Goal: Navigation & Orientation: Locate item on page

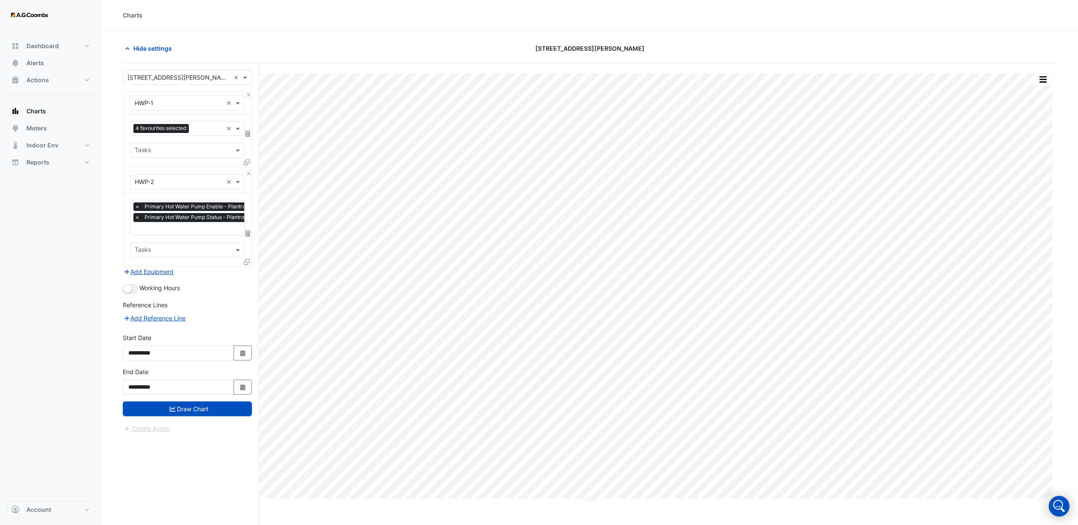
scroll to position [0, 4]
click at [501, 33] on section "Hide settings [STREET_ADDRESS][PERSON_NAME] Split by Equip Split by Unit Split …" at bounding box center [589, 294] width 975 height 527
click at [759, 43] on div at bounding box center [904, 48] width 315 height 15
click at [458, 32] on section "Hide settings [STREET_ADDRESS][PERSON_NAME] Split by Equip Split by Unit Split …" at bounding box center [589, 294] width 975 height 527
click at [385, 28] on div "Charts" at bounding box center [589, 15] width 975 height 31
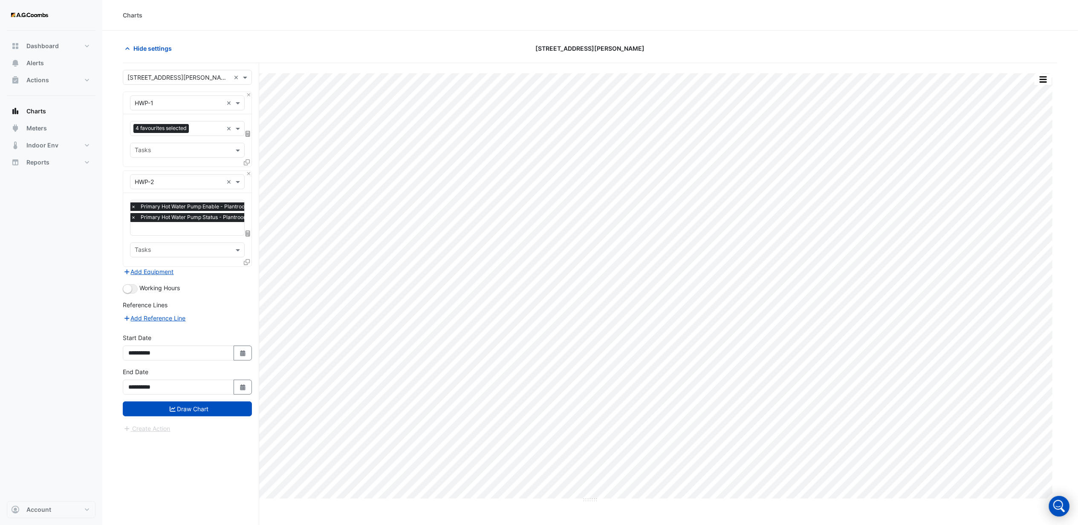
click at [441, 32] on section "Hide settings [STREET_ADDRESS][PERSON_NAME] Split by Equip Split by Unit Split …" at bounding box center [589, 294] width 975 height 527
click at [452, 49] on div "[STREET_ADDRESS][PERSON_NAME]" at bounding box center [590, 48] width 315 height 15
drag, startPoint x: 615, startPoint y: 45, endPoint x: 561, endPoint y: 50, distance: 54.8
click at [561, 50] on div "[STREET_ADDRESS][PERSON_NAME]" at bounding box center [590, 48] width 315 height 15
drag, startPoint x: 561, startPoint y: 50, endPoint x: 519, endPoint y: 27, distance: 48.1
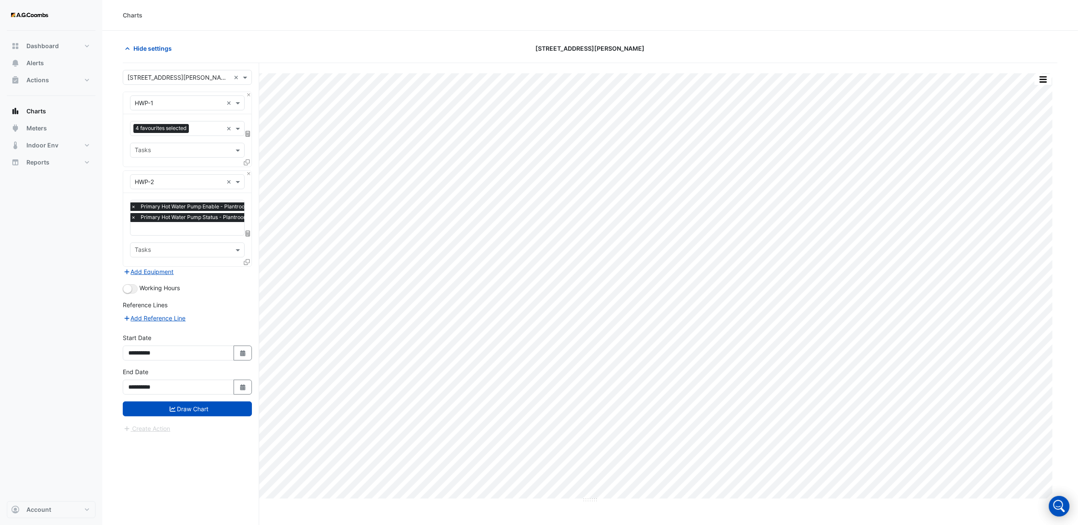
click at [519, 27] on div "Charts" at bounding box center [589, 15] width 975 height 31
click at [621, 47] on div "[STREET_ADDRESS][PERSON_NAME]" at bounding box center [590, 48] width 315 height 15
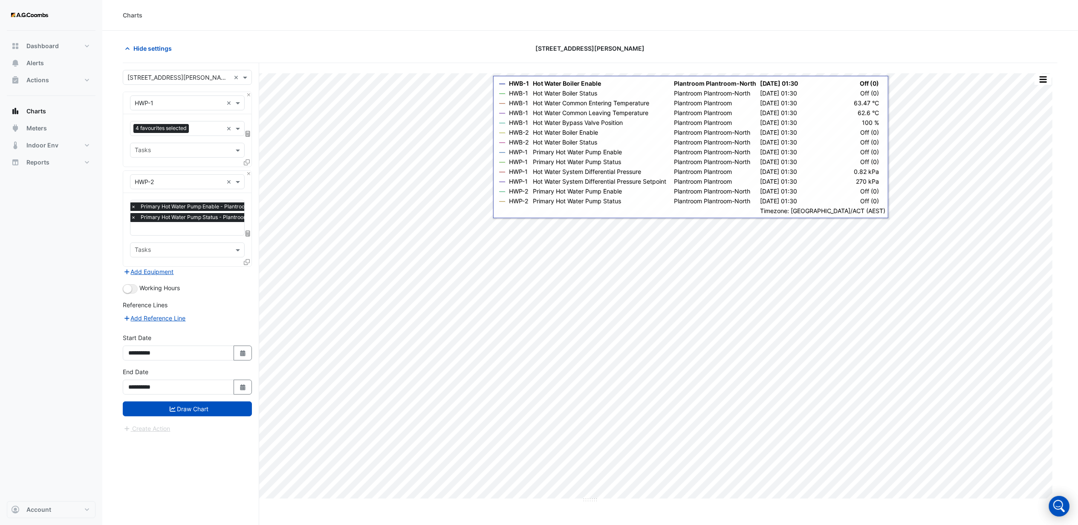
scroll to position [33, 0]
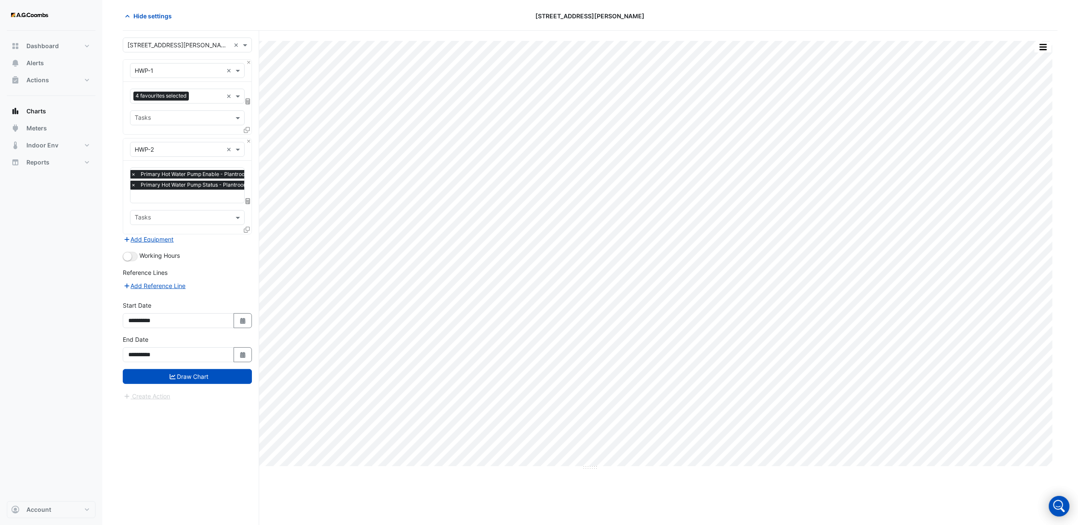
click at [487, 14] on div "[STREET_ADDRESS][PERSON_NAME]" at bounding box center [590, 16] width 315 height 15
click at [618, 14] on div "[STREET_ADDRESS][PERSON_NAME]" at bounding box center [590, 16] width 315 height 15
drag, startPoint x: 618, startPoint y: 14, endPoint x: 547, endPoint y: 14, distance: 70.7
click at [547, 14] on div "[STREET_ADDRESS][PERSON_NAME]" at bounding box center [590, 16] width 315 height 15
drag, startPoint x: 547, startPoint y: 14, endPoint x: 531, endPoint y: 21, distance: 17.6
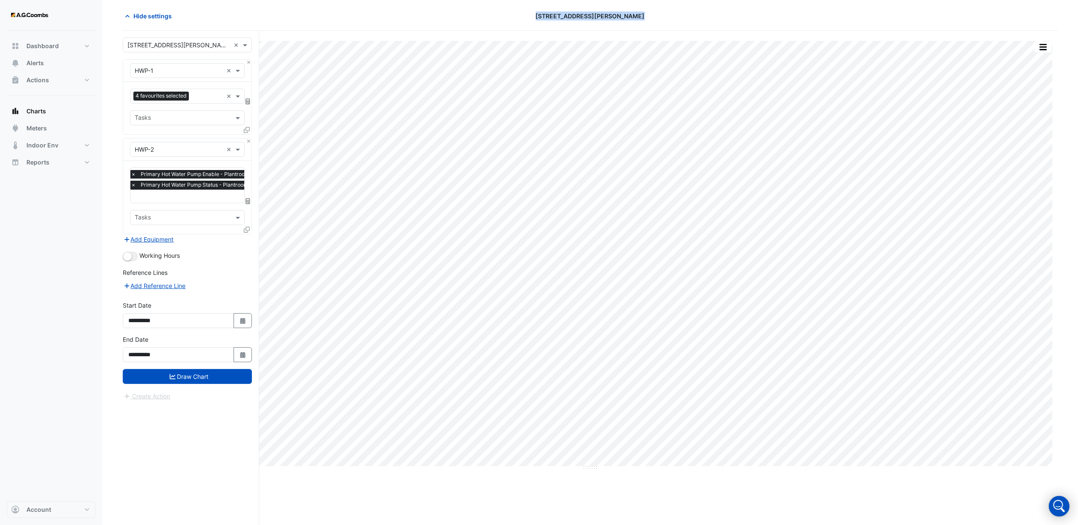
click at [531, 21] on div "[STREET_ADDRESS][PERSON_NAME]" at bounding box center [590, 16] width 315 height 15
drag, startPoint x: 572, startPoint y: 11, endPoint x: 618, endPoint y: 19, distance: 46.8
click at [618, 19] on div "[STREET_ADDRESS][PERSON_NAME]" at bounding box center [590, 16] width 315 height 15
drag, startPoint x: 618, startPoint y: 19, endPoint x: 613, endPoint y: 19, distance: 5.1
click at [613, 19] on div "[STREET_ADDRESS][PERSON_NAME]" at bounding box center [590, 16] width 315 height 15
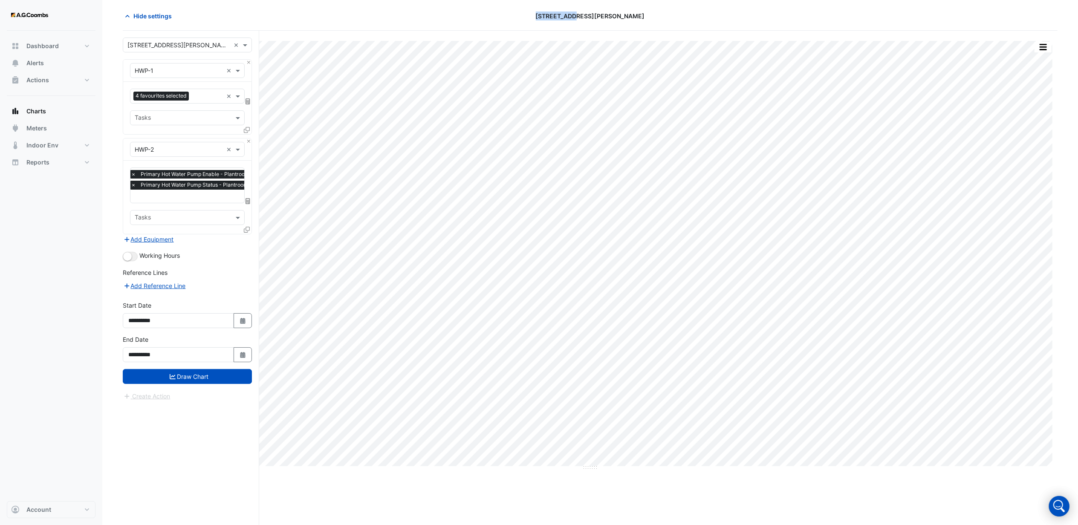
drag, startPoint x: 609, startPoint y: 15, endPoint x: 567, endPoint y: 14, distance: 42.2
click at [567, 14] on div "[STREET_ADDRESS][PERSON_NAME]" at bounding box center [590, 16] width 315 height 15
drag, startPoint x: 567, startPoint y: 14, endPoint x: 553, endPoint y: 18, distance: 14.5
click at [553, 18] on div "[STREET_ADDRESS][PERSON_NAME]" at bounding box center [590, 16] width 315 height 15
drag, startPoint x: 573, startPoint y: 14, endPoint x: 616, endPoint y: 16, distance: 43.1
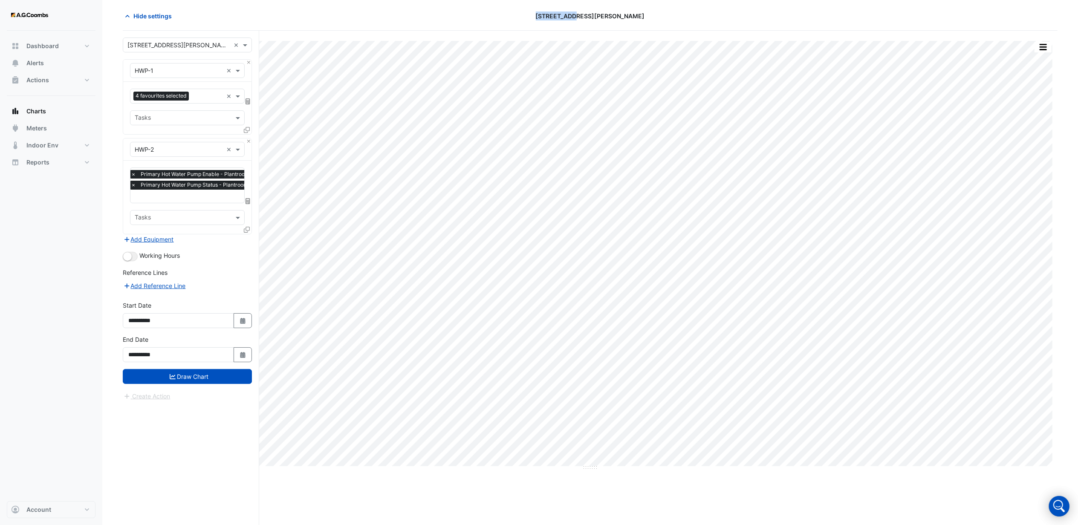
click at [616, 16] on div "[STREET_ADDRESS][PERSON_NAME]" at bounding box center [590, 16] width 315 height 15
drag, startPoint x: 616, startPoint y: 16, endPoint x: 609, endPoint y: 20, distance: 7.8
click at [609, 20] on div "[STREET_ADDRESS][PERSON_NAME]" at bounding box center [590, 16] width 315 height 15
click at [646, 16] on div "[STREET_ADDRESS][PERSON_NAME]" at bounding box center [590, 16] width 315 height 15
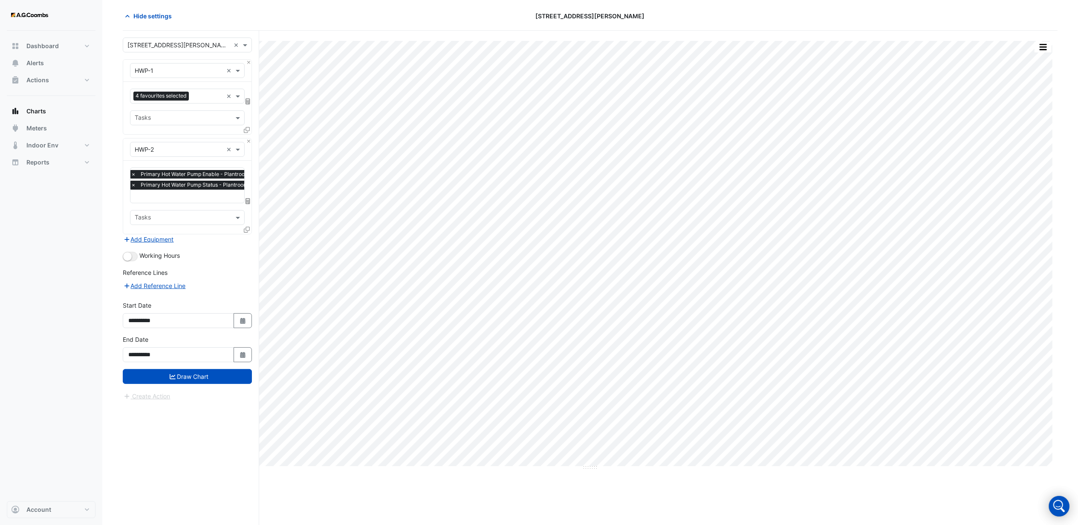
click at [326, 21] on div "Hide settings" at bounding box center [275, 16] width 315 height 15
click at [750, 17] on div at bounding box center [904, 16] width 315 height 15
click at [865, 11] on div at bounding box center [904, 16] width 315 height 15
